Goal: Use online tool/utility: Utilize a website feature to perform a specific function

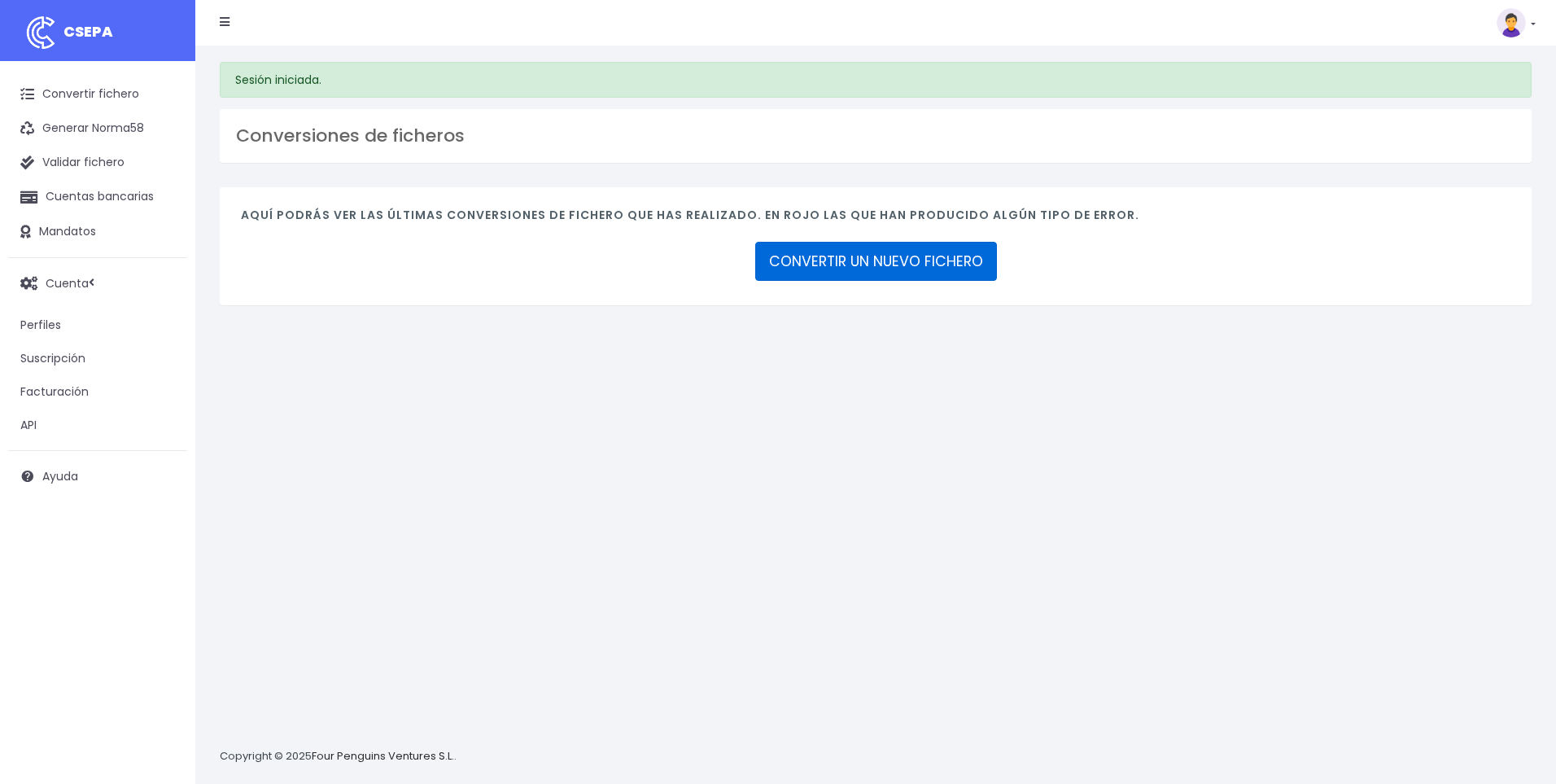
click at [927, 258] on link "CONVERTIR UN NUEVO FICHERO" at bounding box center [876, 261] width 242 height 39
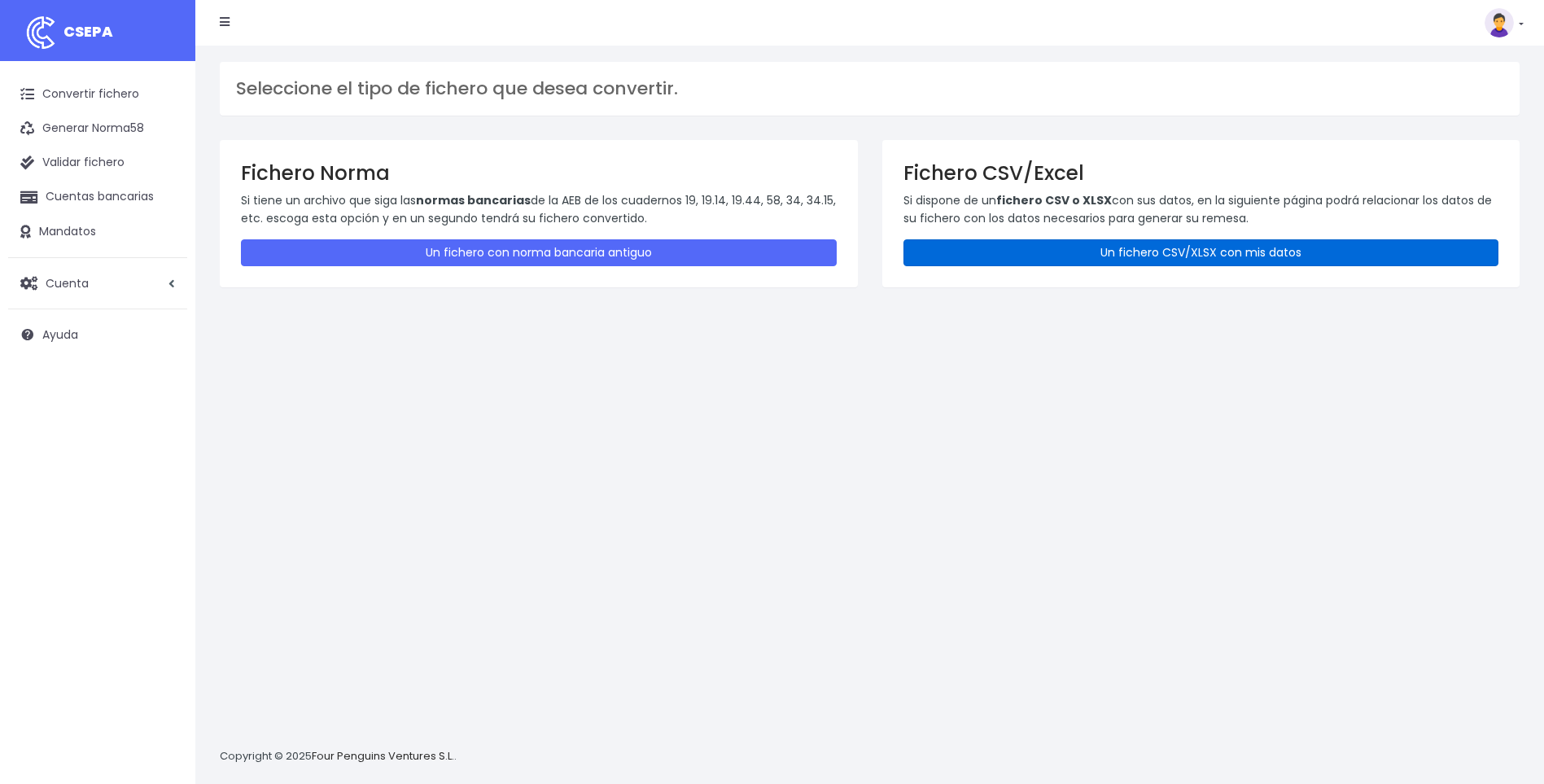
click at [1096, 251] on link "Un fichero CSV/XLSX con mis datos" at bounding box center [1201, 252] width 596 height 27
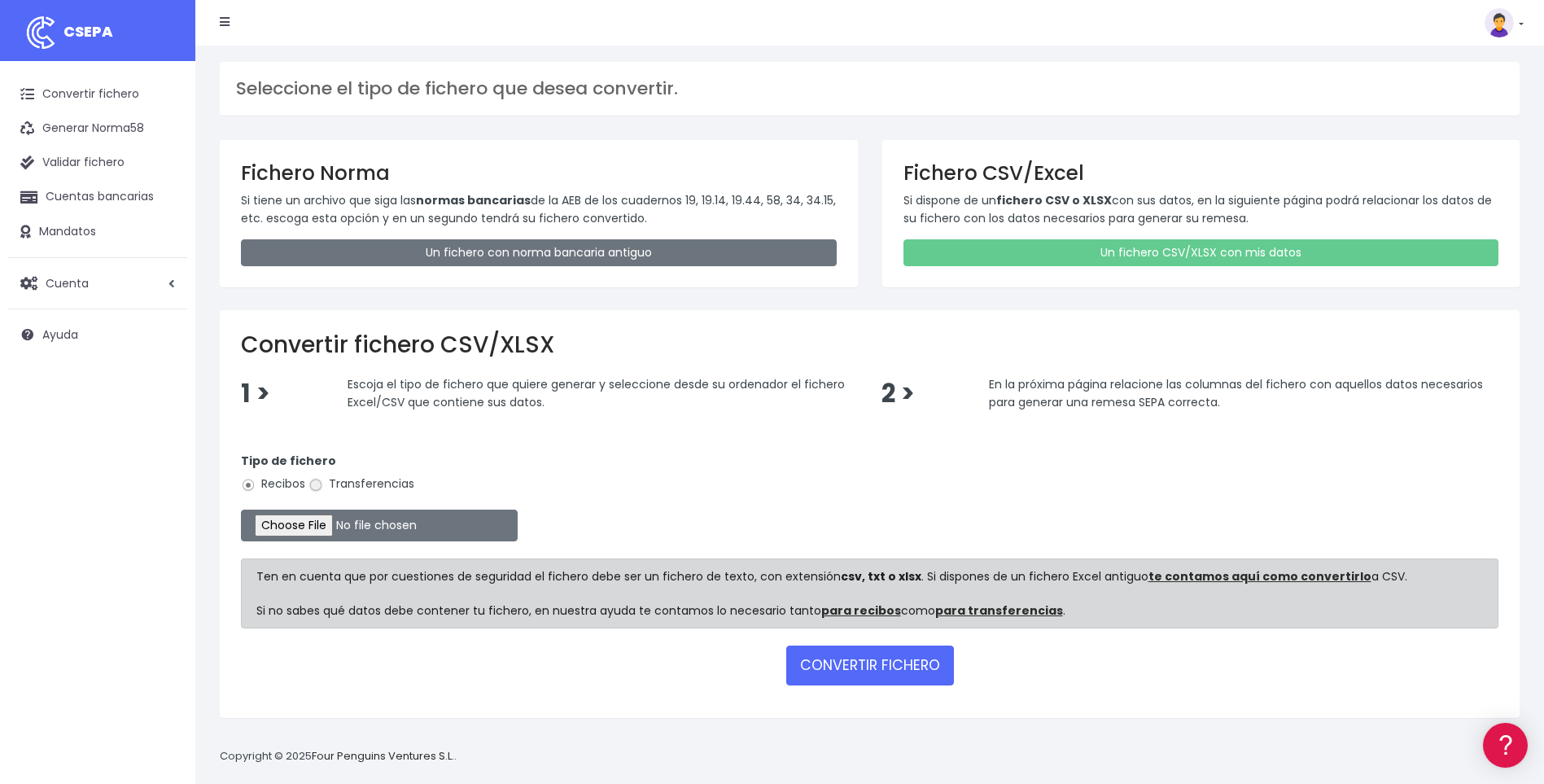
click at [315, 483] on input "Transferencias" at bounding box center [315, 484] width 15 height 15
radio input "true"
click at [321, 524] on input "file" at bounding box center [379, 526] width 277 height 32
type input "C:\fakepath\A33.csv"
click at [823, 667] on button "CONVERTIR FICHERO" at bounding box center [869, 665] width 167 height 39
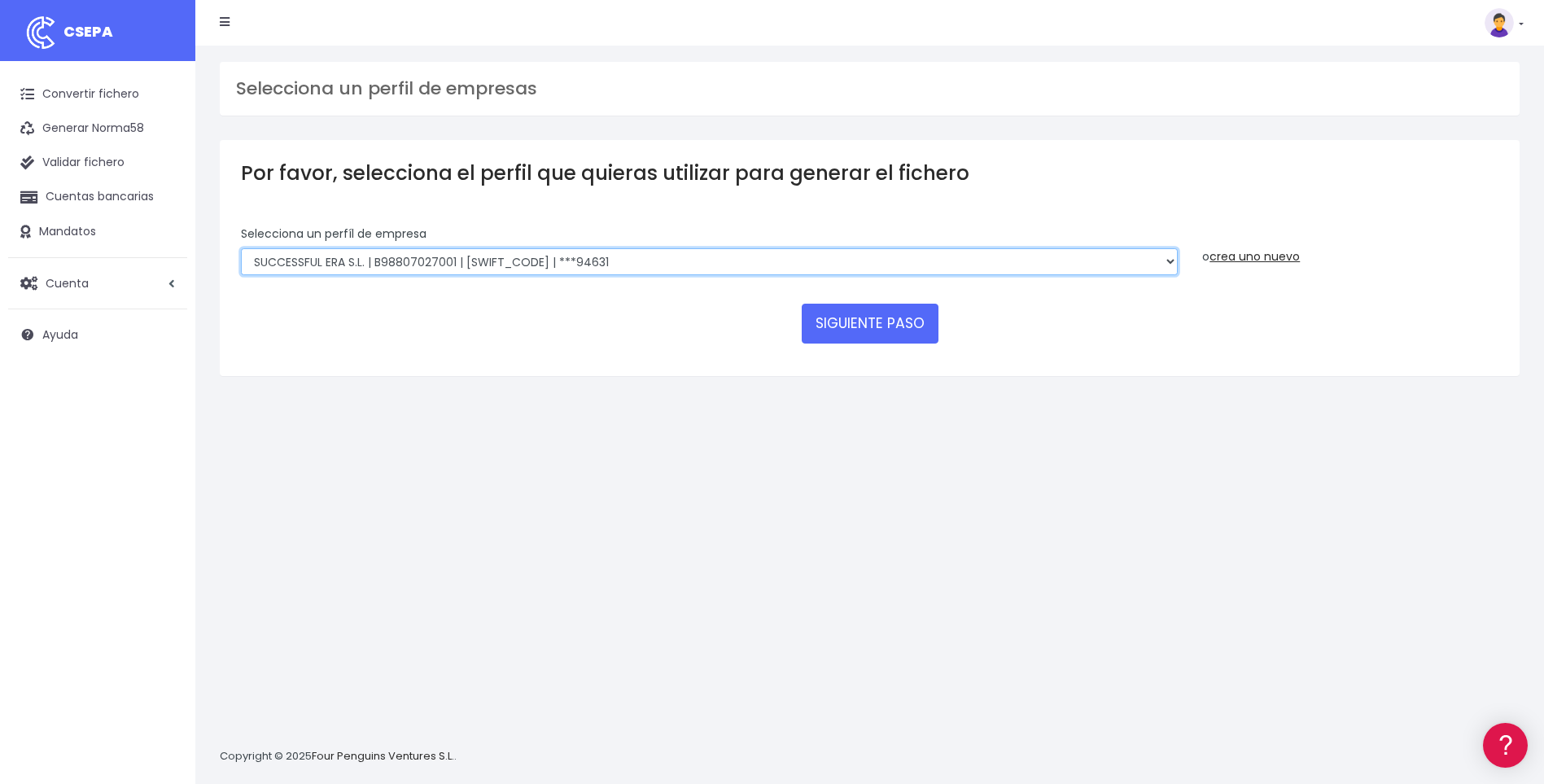
click at [1169, 260] on select "SUCCESSFUL ERA S.L. | B98807027000 | [SWIFT_CODE] | ***33554 SERVICE FOR YOU S.…" at bounding box center [709, 262] width 937 height 28
select select "2585"
click at [241, 248] on select "SUCCESSFUL ERA S.L. | B98807027000 | [SWIFT_CODE] | ***33554 SERVICE FOR YOU S.…" at bounding box center [709, 262] width 937 height 28
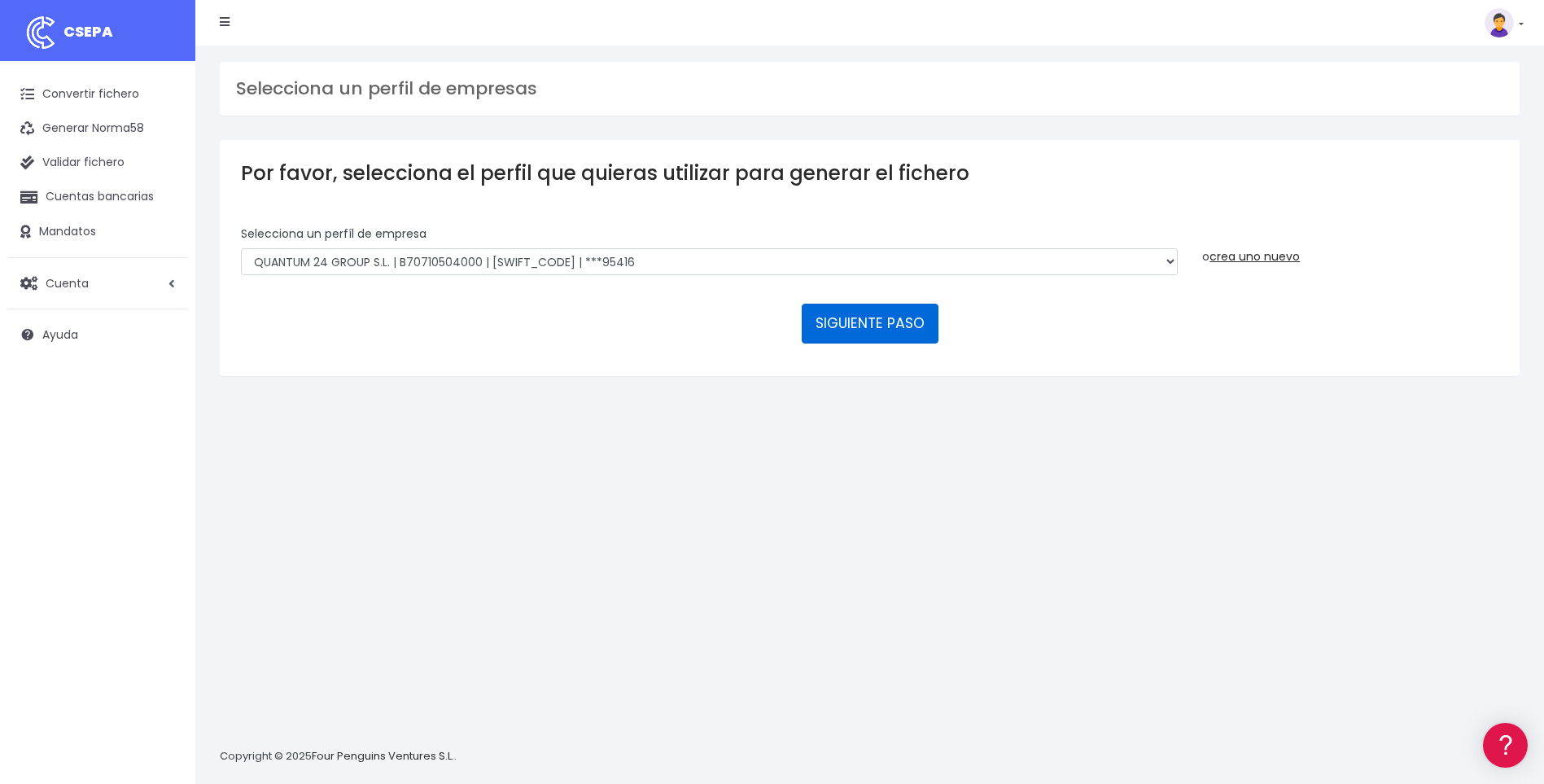
click at [881, 321] on button "SIGUIENTE PASO" at bounding box center [870, 322] width 137 height 39
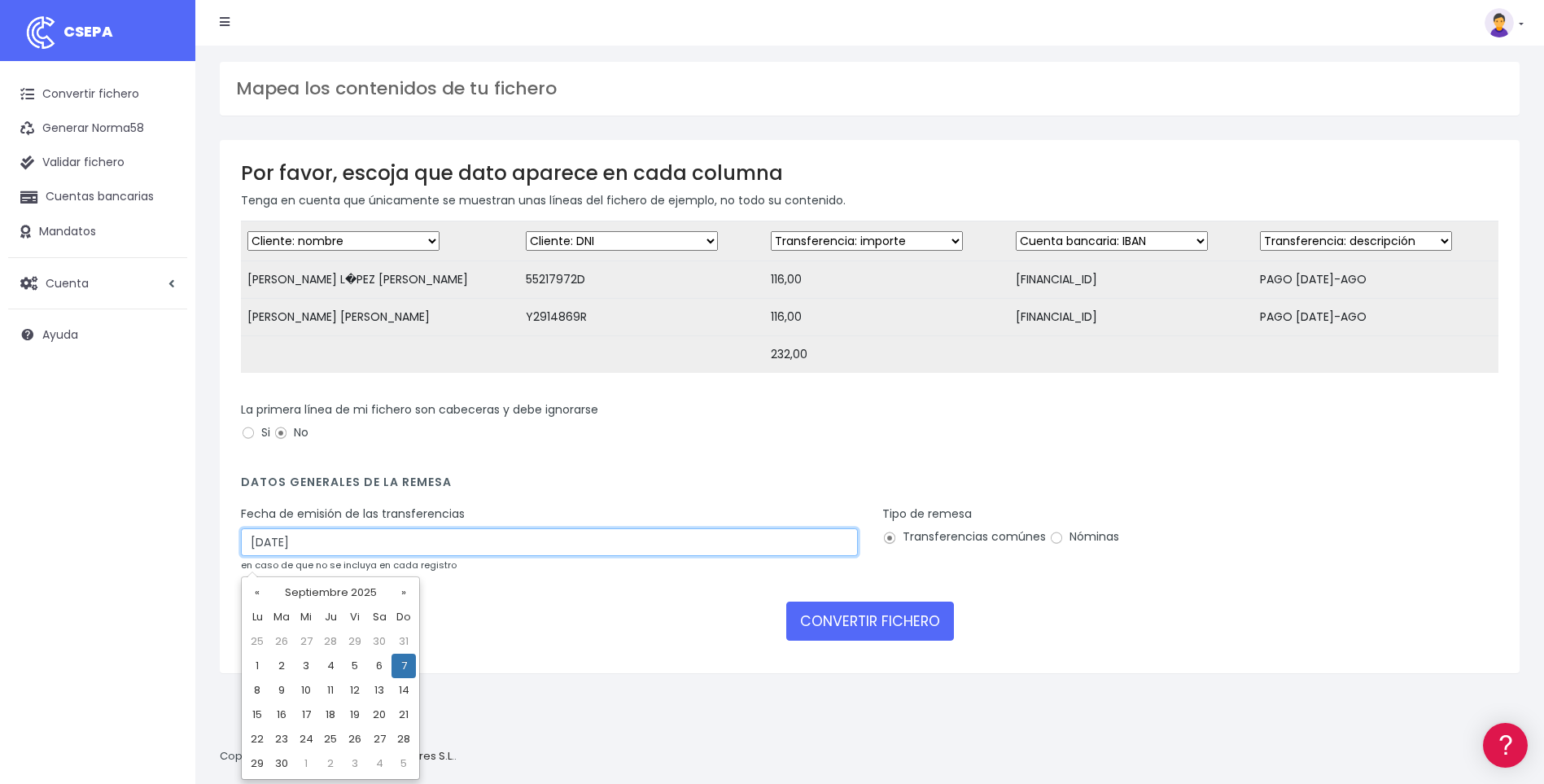
click at [260, 555] on input "[DATE]" at bounding box center [549, 542] width 617 height 28
click at [358, 663] on td "5" at bounding box center [355, 666] width 25 height 25
type input "[DATE]"
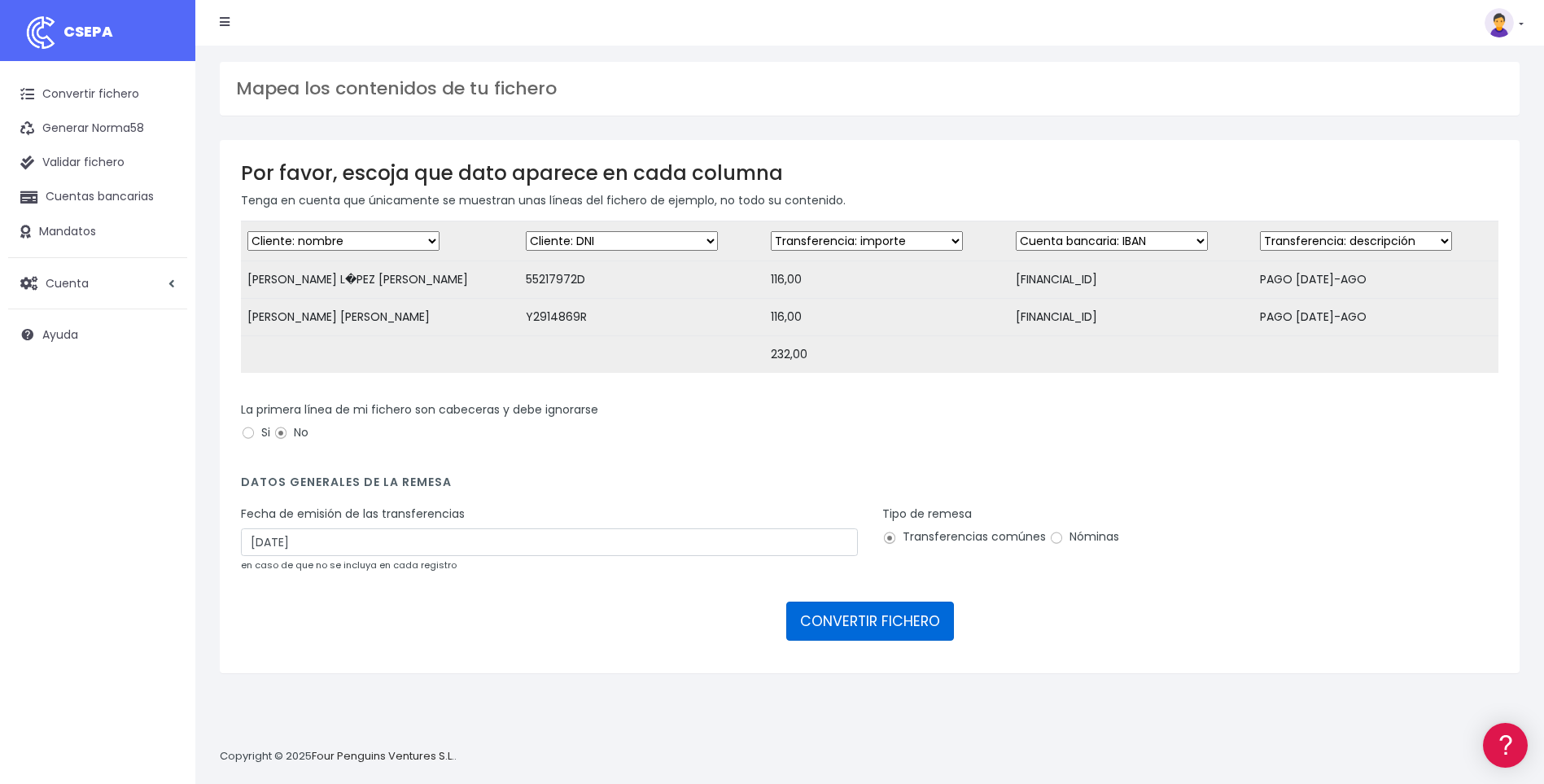
click at [865, 635] on button "CONVERTIR FICHERO" at bounding box center [869, 620] width 167 height 39
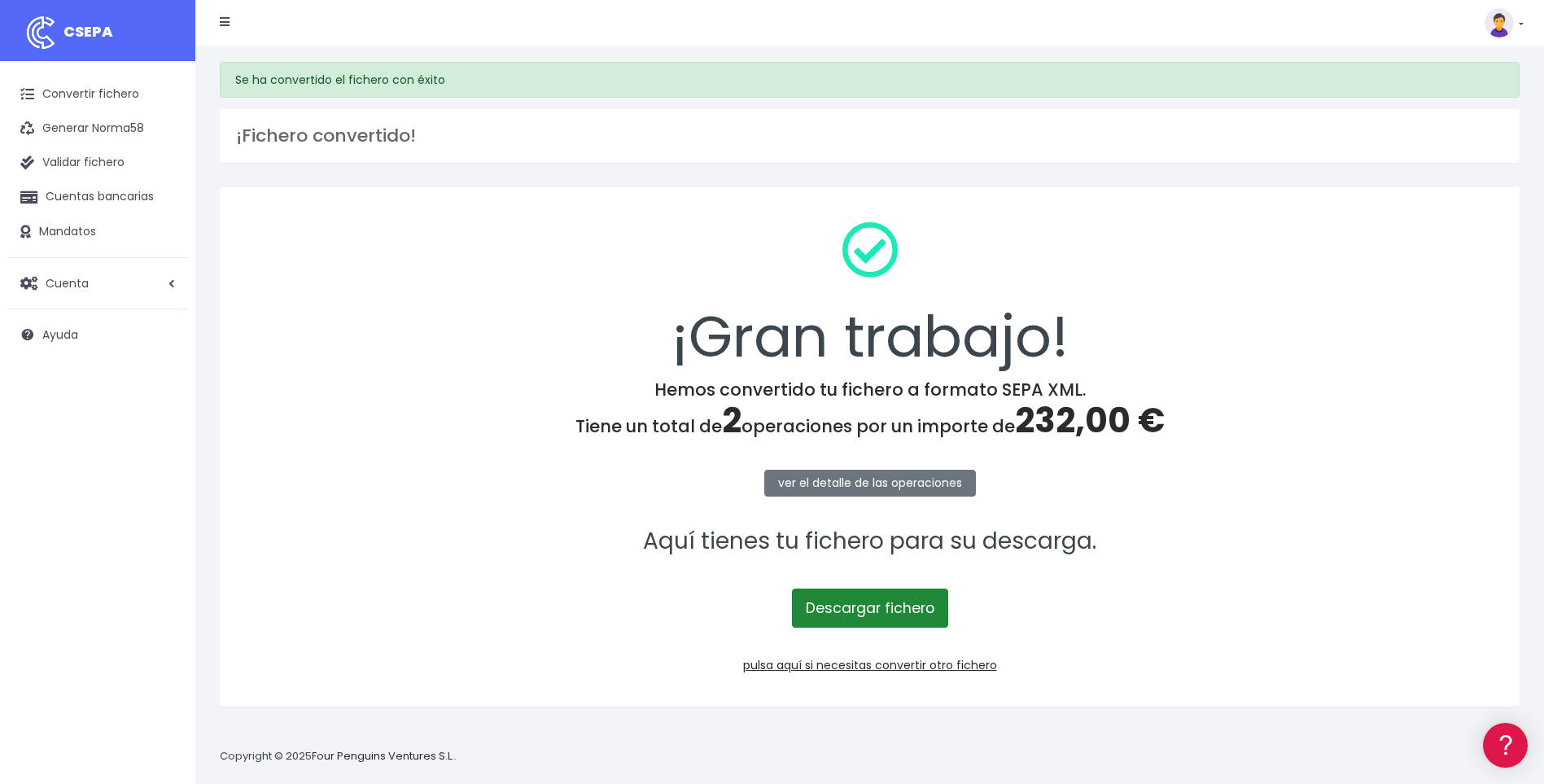
click at [868, 612] on link "Descargar fichero" at bounding box center [870, 608] width 156 height 39
